Goal: Navigation & Orientation: Find specific page/section

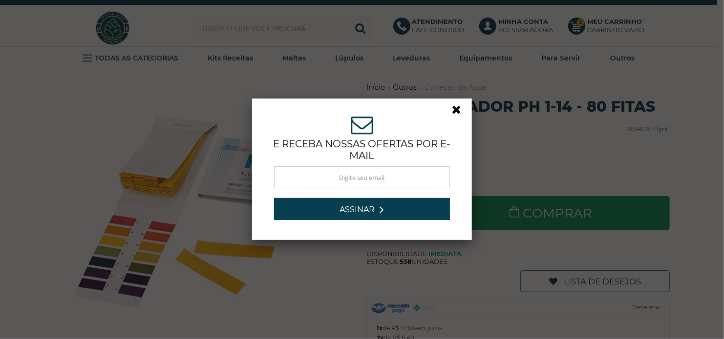
click at [455, 105] on link at bounding box center [461, 113] width 18 height 18
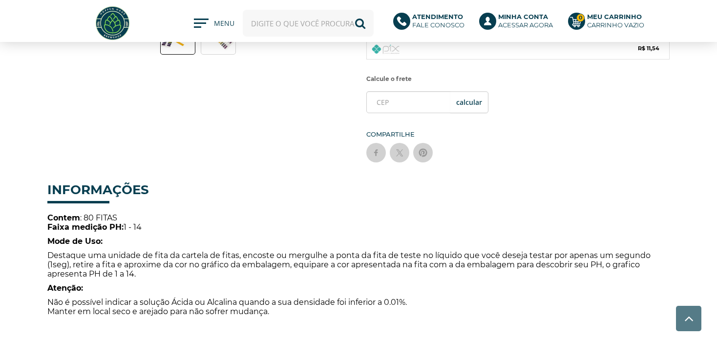
scroll to position [293, 0]
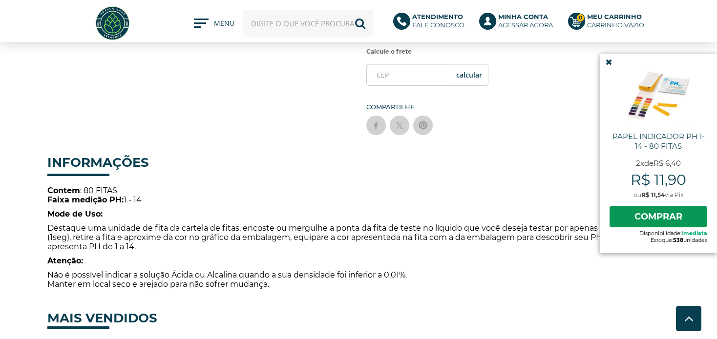
click at [611, 65] on icon at bounding box center [609, 62] width 6 height 8
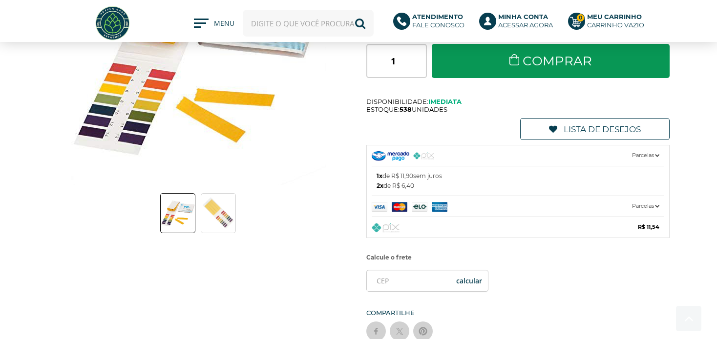
scroll to position [98, 0]
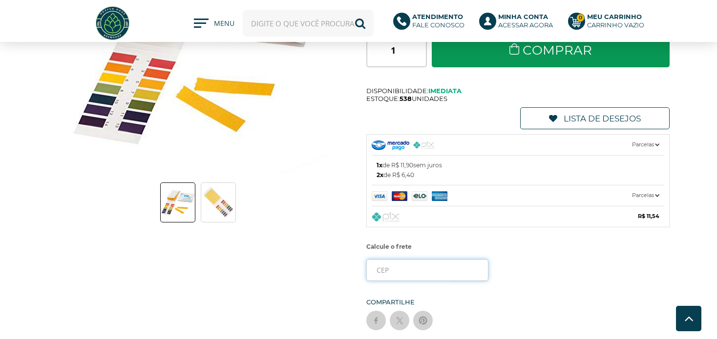
click at [405, 274] on input "tel" at bounding box center [427, 270] width 122 height 22
type input "18085-845"
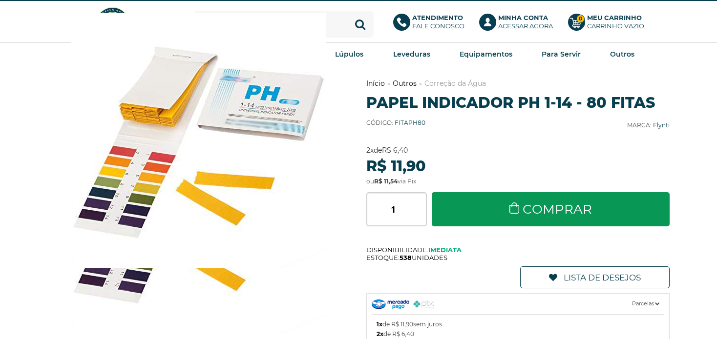
scroll to position [0, 0]
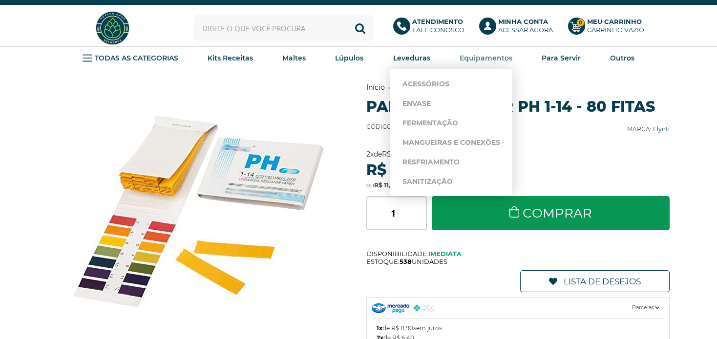
click at [482, 53] on link "Equipamentos" at bounding box center [486, 58] width 53 height 15
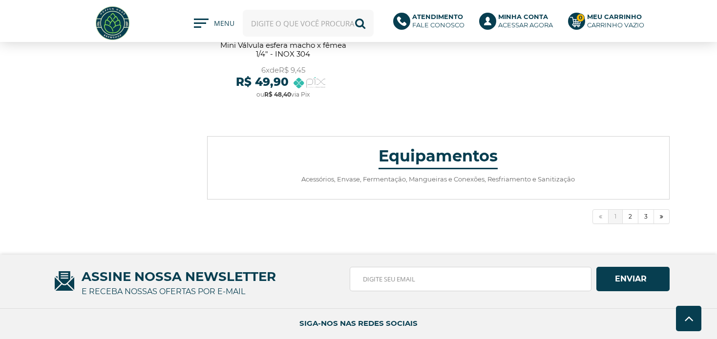
scroll to position [3565, 0]
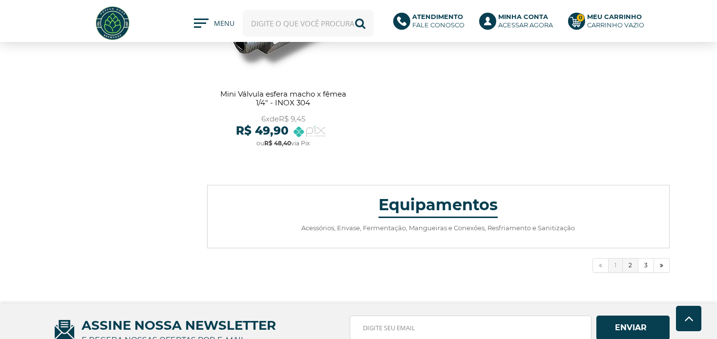
click at [629, 264] on link "2" at bounding box center [631, 265] width 16 height 15
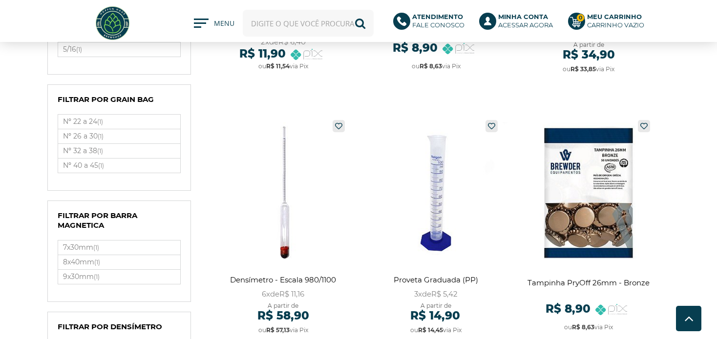
scroll to position [781, 0]
